Goal: Obtain resource: Obtain resource

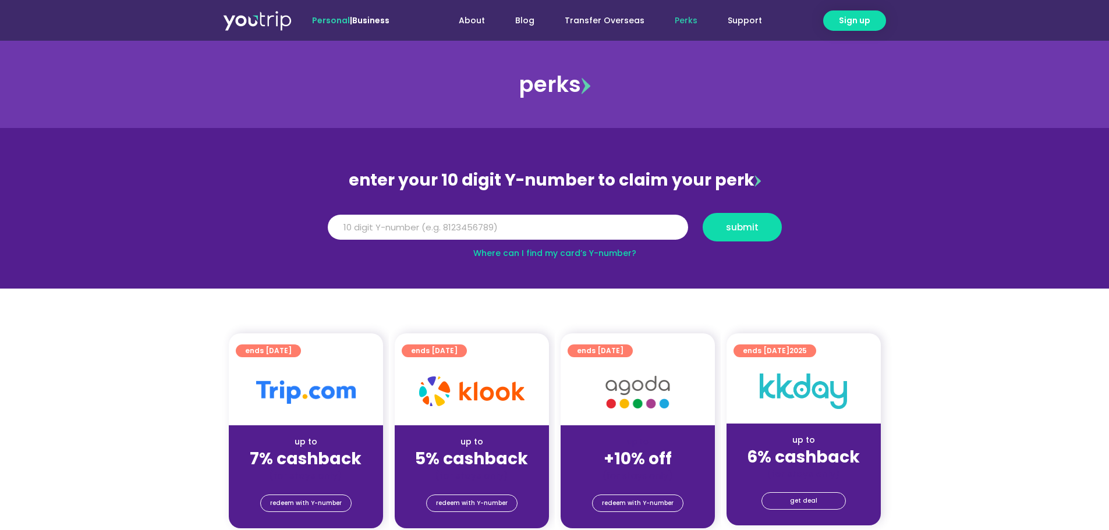
click at [456, 435] on div "up to 5% cashback (for stays only)" at bounding box center [472, 453] width 154 height 56
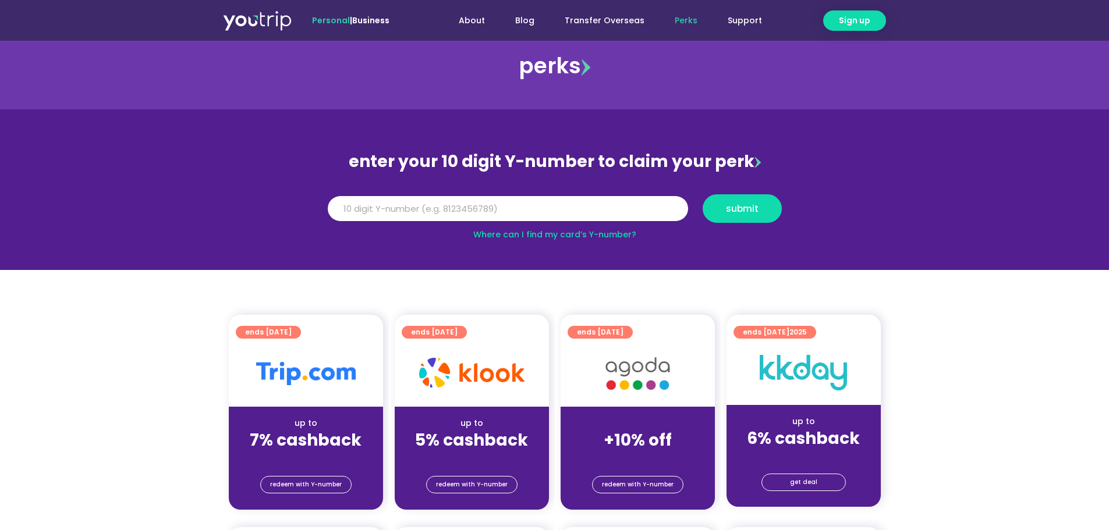
scroll to position [58, 0]
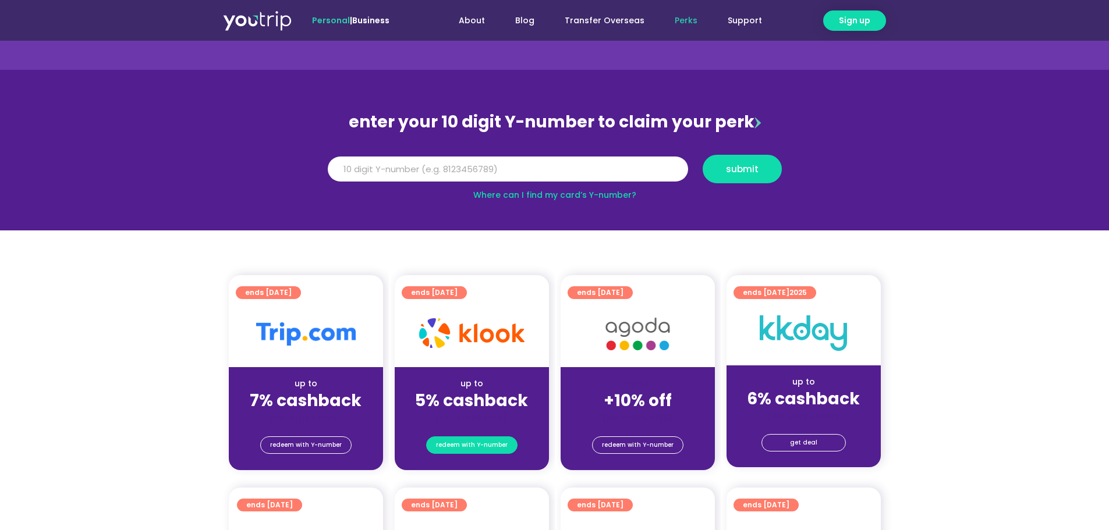
click at [467, 445] on span "redeem with Y-number" at bounding box center [472, 445] width 72 height 16
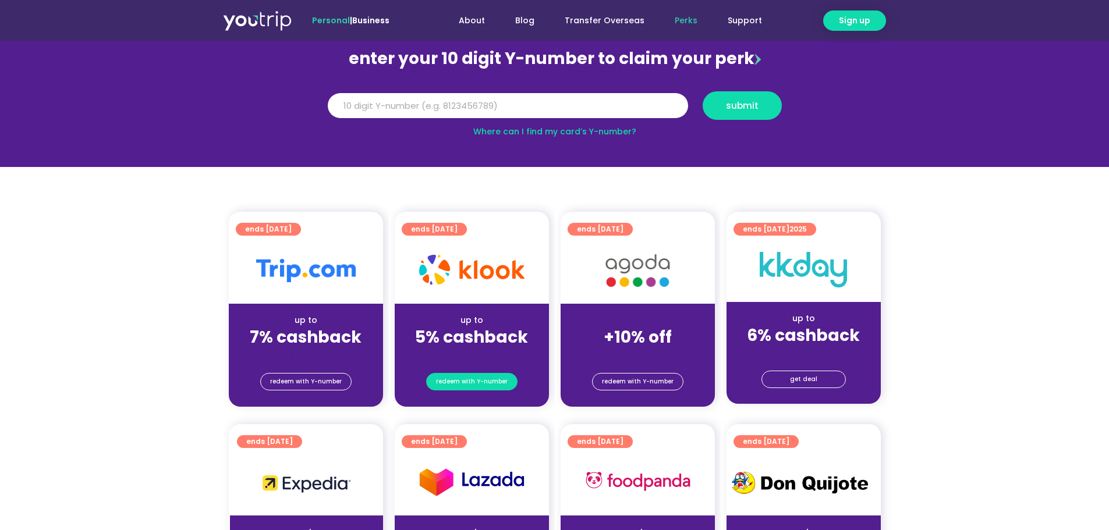
scroll to position [128, 0]
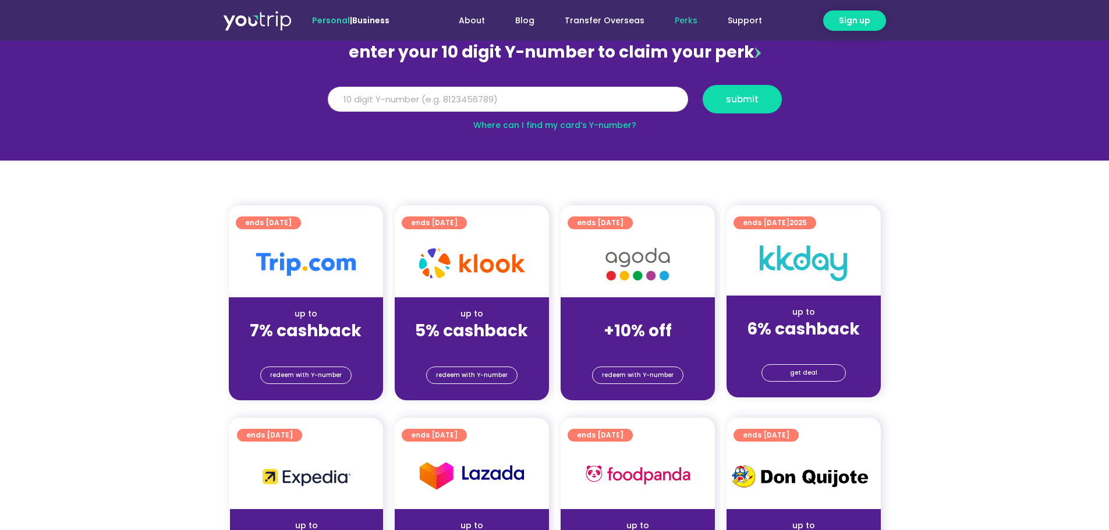
click at [583, 104] on input "Y Number" at bounding box center [508, 100] width 360 height 26
click at [588, 107] on input "Y Number" at bounding box center [508, 100] width 360 height 26
type input "8136459026"
click at [737, 102] on span "submit" at bounding box center [742, 99] width 33 height 9
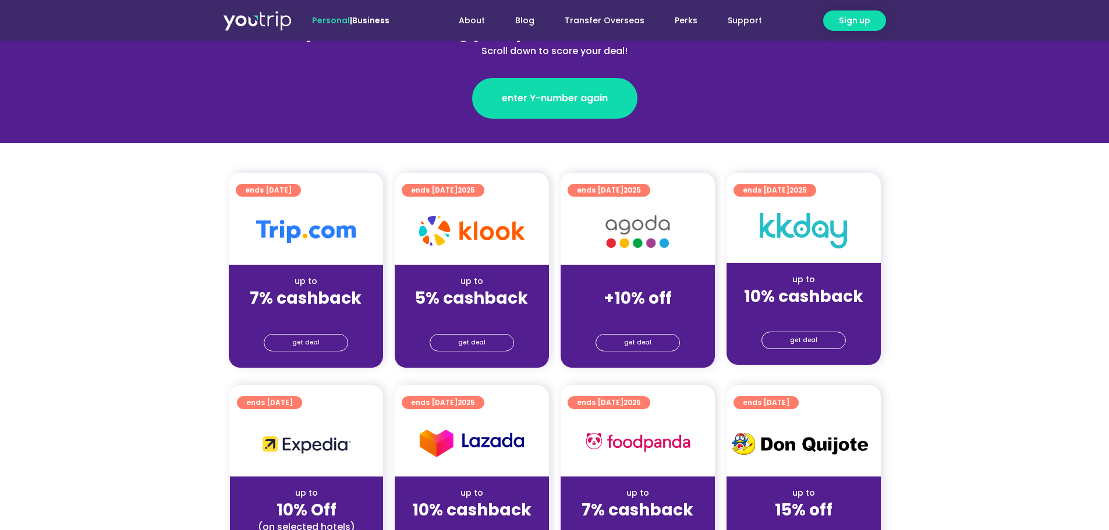
scroll to position [116, 0]
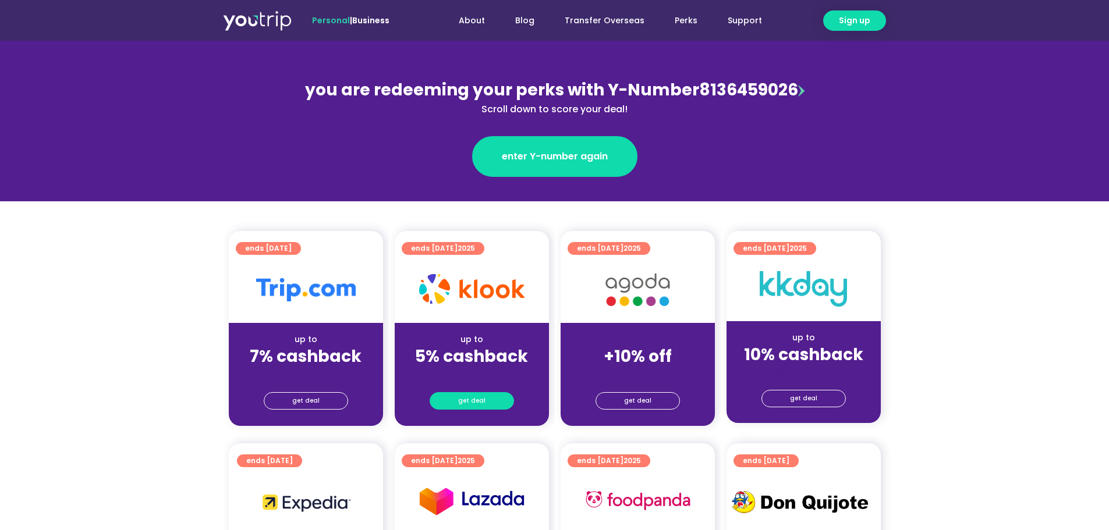
click at [477, 402] on span "get deal" at bounding box center [471, 401] width 27 height 16
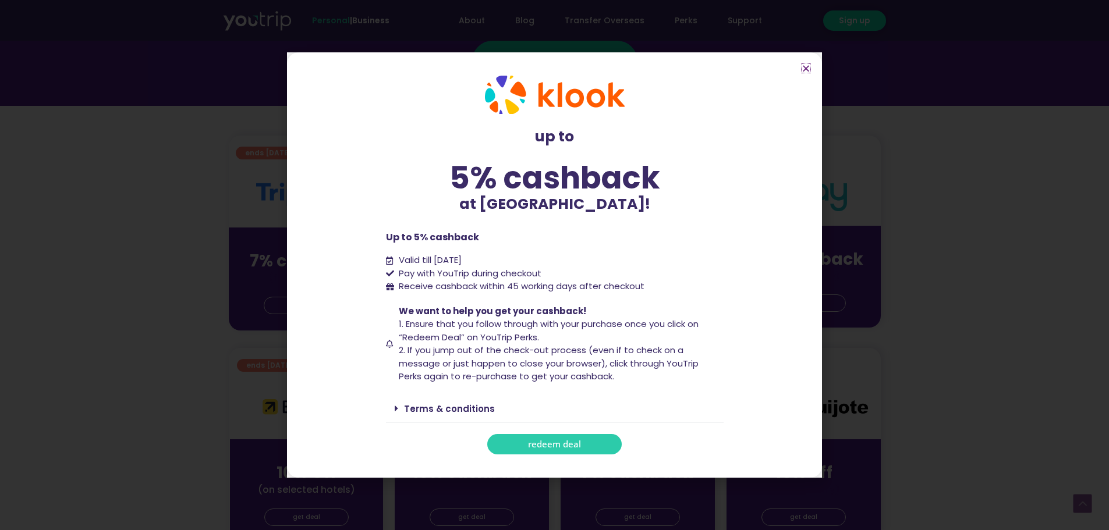
scroll to position [175, 0]
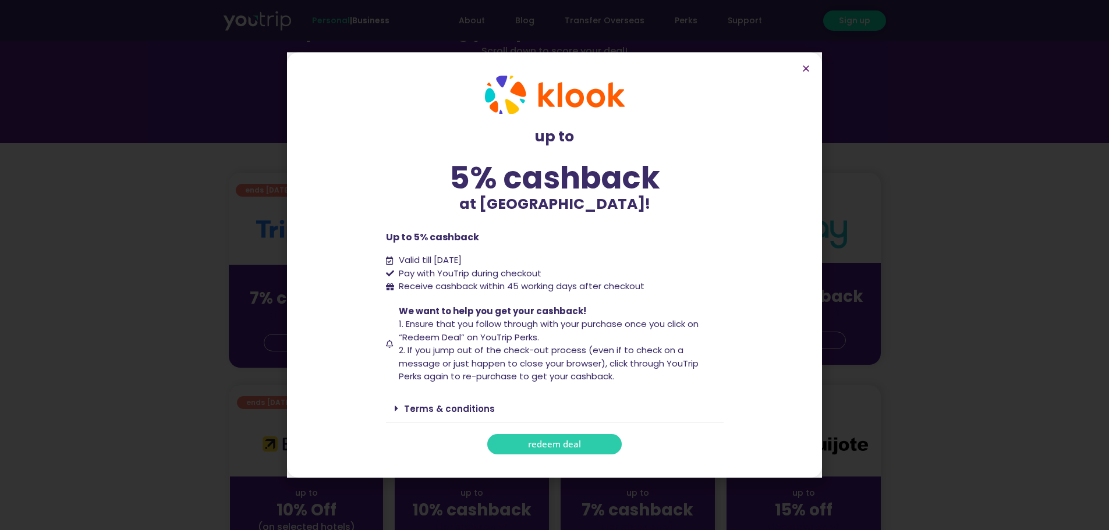
drag, startPoint x: 434, startPoint y: 260, endPoint x: 528, endPoint y: 263, distance: 93.8
click at [528, 263] on li "Valid till [DATE]" at bounding box center [555, 260] width 338 height 13
drag, startPoint x: 438, startPoint y: 272, endPoint x: 558, endPoint y: 268, distance: 120.6
click at [558, 268] on li "Pay with YouTrip during checkout" at bounding box center [555, 273] width 338 height 13
drag, startPoint x: 399, startPoint y: 284, endPoint x: 657, endPoint y: 293, distance: 257.4
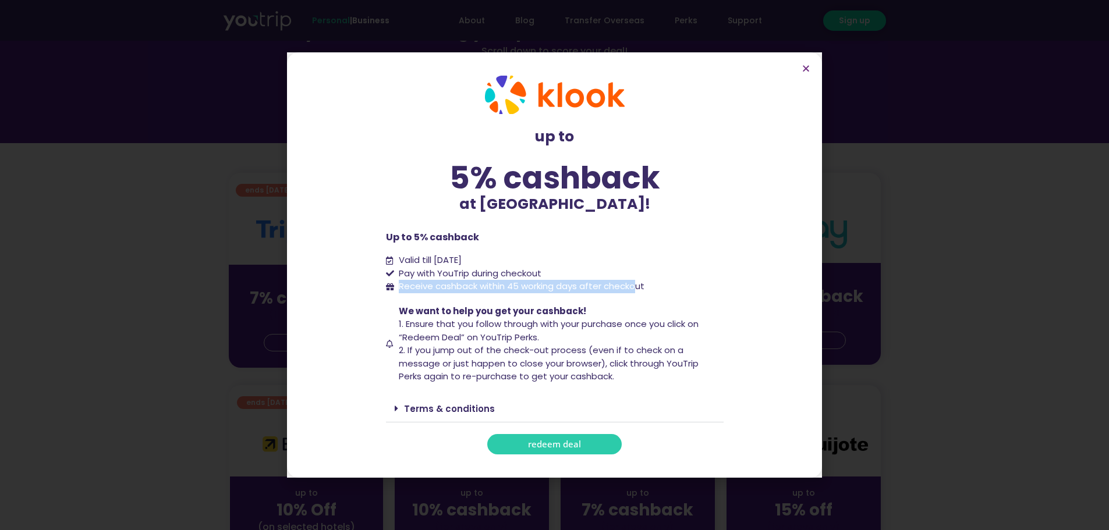
click at [638, 293] on span "Receive cashback within 45 working days after checkout" at bounding box center [520, 286] width 249 height 13
click at [670, 281] on li "Receive cashback within 45 working days after checkout" at bounding box center [555, 286] width 338 height 13
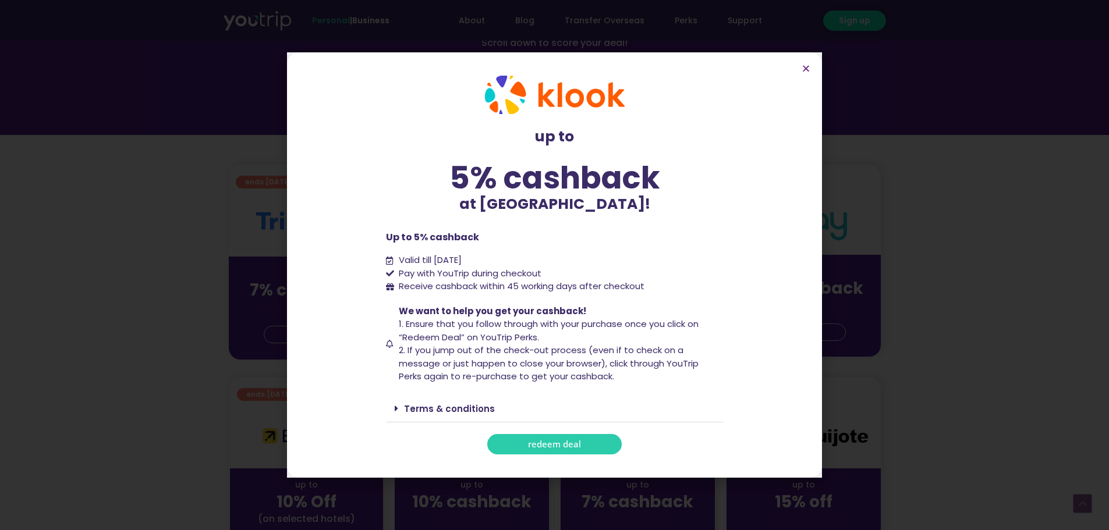
scroll to position [116, 0]
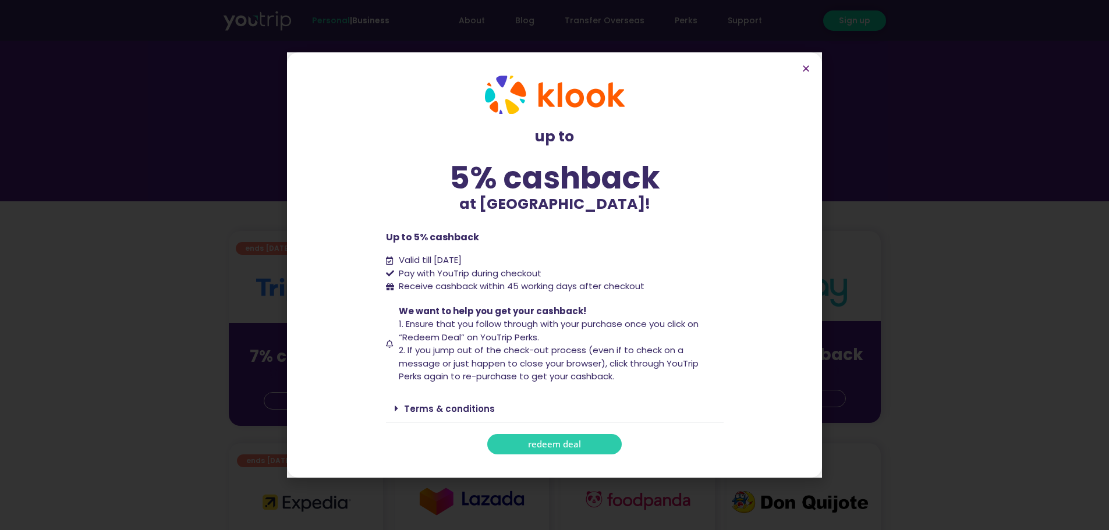
click at [410, 413] on link "Terms & conditions" at bounding box center [449, 409] width 91 height 12
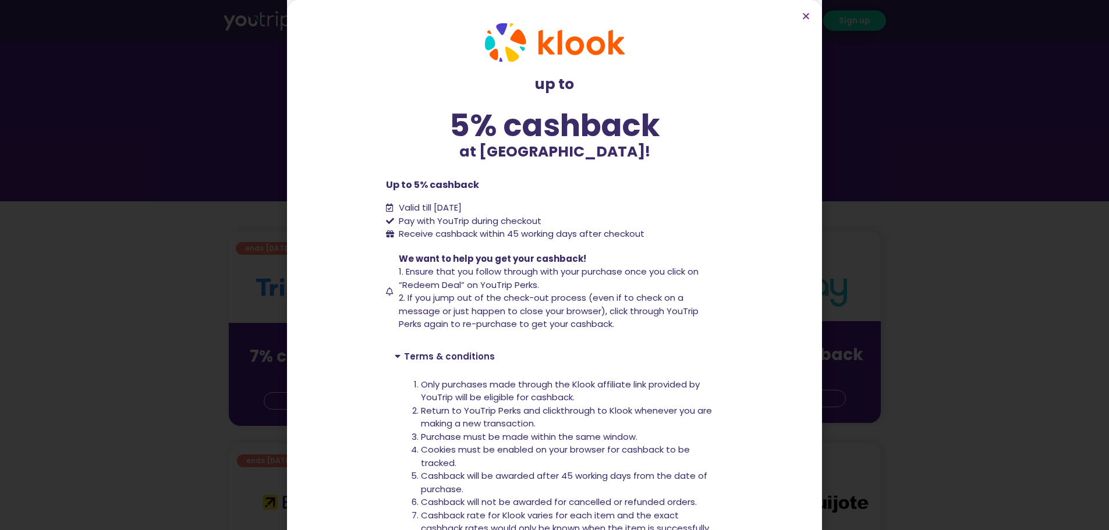
click at [424, 359] on link "Terms & conditions" at bounding box center [449, 356] width 91 height 12
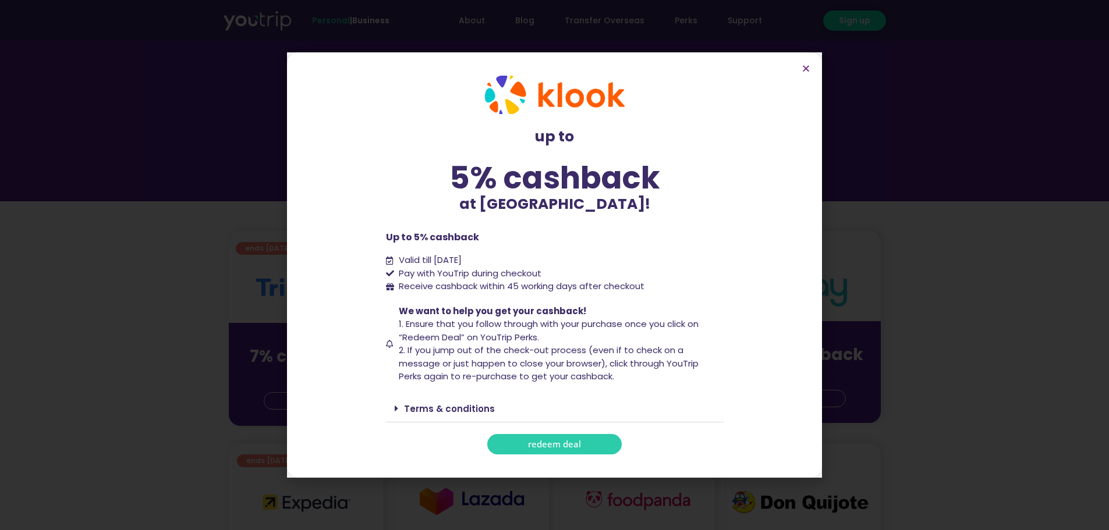
click at [561, 440] on span "redeem deal" at bounding box center [554, 444] width 53 height 9
